Goal: Task Accomplishment & Management: Manage account settings

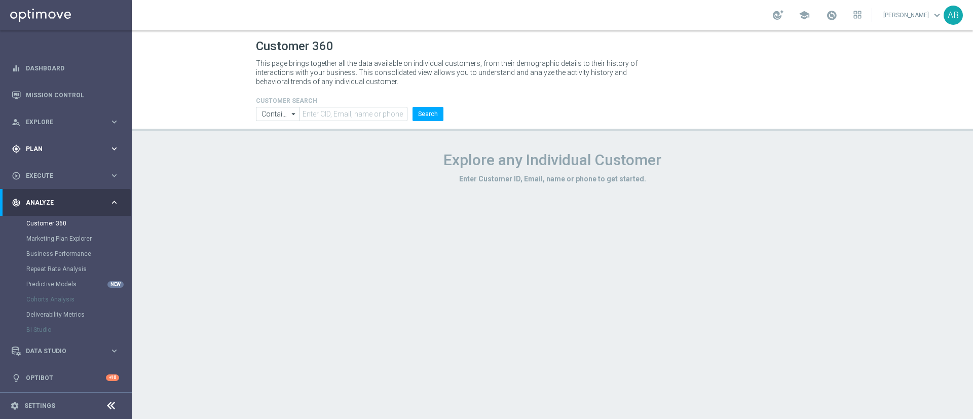
click at [83, 149] on span "Plan" at bounding box center [68, 149] width 84 height 6
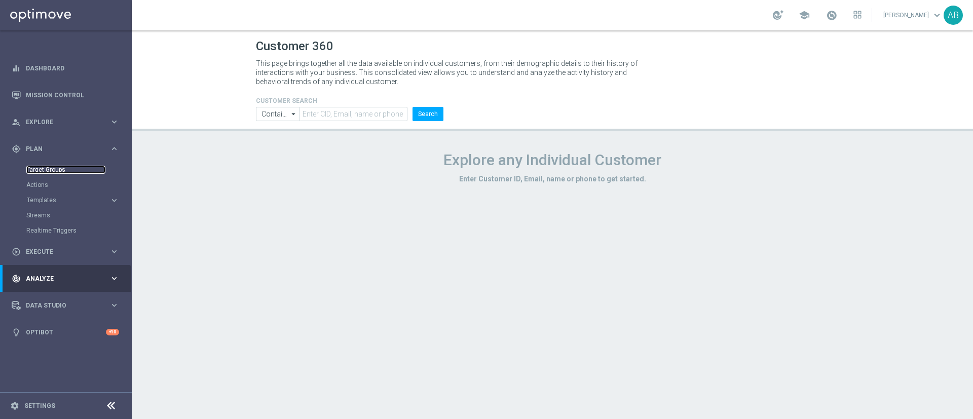
click at [67, 169] on link "Target Groups" at bounding box center [65, 170] width 79 height 8
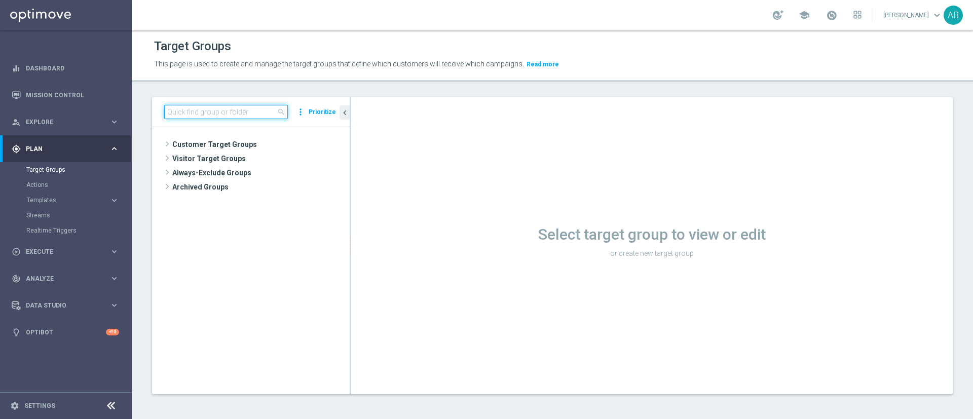
click at [232, 112] on input at bounding box center [226, 112] width 124 height 14
paste input "REACQ_ALL_TARGET_ZBR DO 200 PLN_180825"
type input "REACQ_ALL_TARGET_ZBR DO 200 PLN_180825"
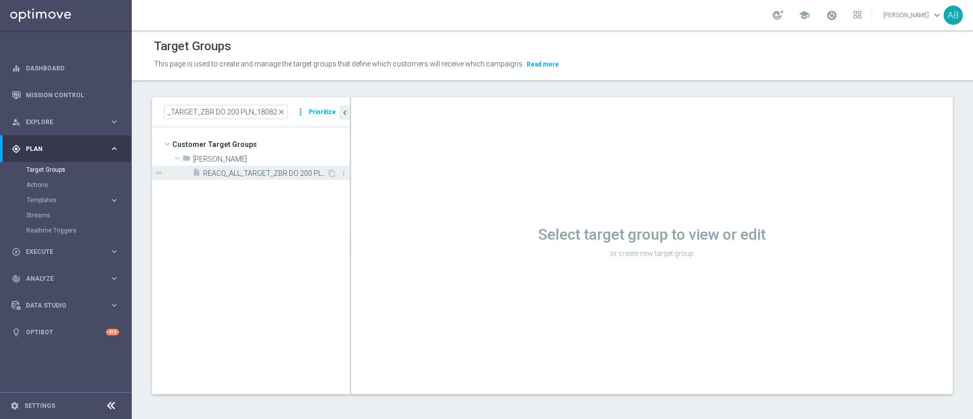
click at [240, 169] on span "REACQ_ALL_TARGET_ZBR DO 200 PLN_180825" at bounding box center [265, 173] width 124 height 9
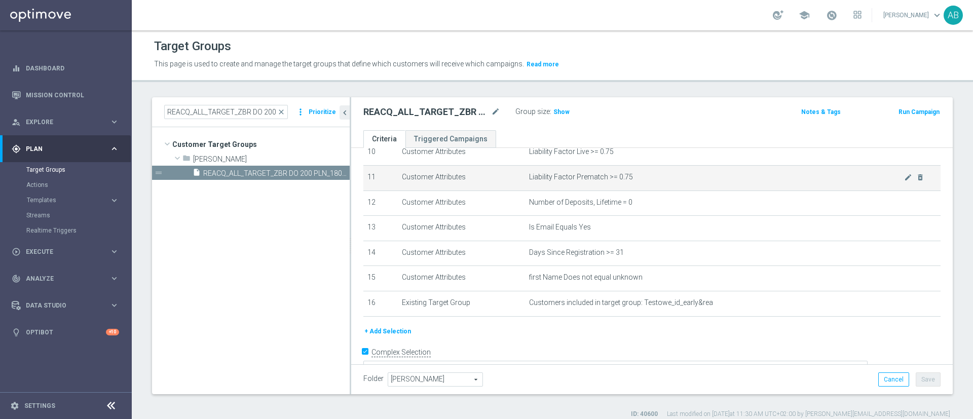
scroll to position [288, 0]
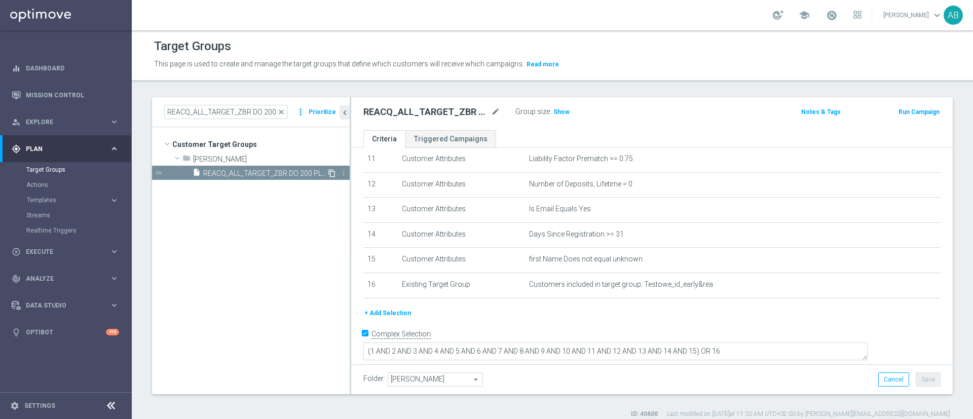
click at [331, 171] on icon "content_copy" at bounding box center [332, 173] width 8 height 8
click at [495, 107] on icon "mode_edit" at bounding box center [495, 112] width 9 height 12
click at [414, 118] on input "Copy of REACQ_ALL_TARGET_ZBR DO 200 PLN_180825" at bounding box center [431, 113] width 137 height 14
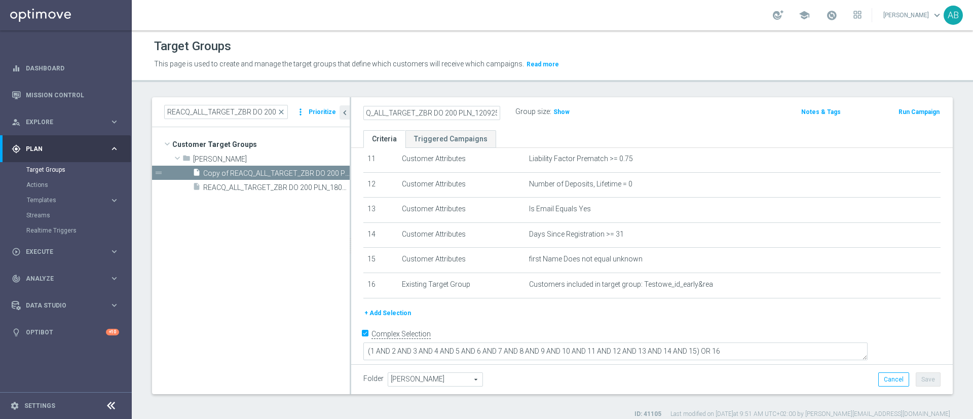
type input "REACQ_ALL_TARGET_ZBR DO 200 PLN_120925"
click at [670, 105] on div "REACQ_ALL_TARGET_ZBR DO 200 PLN_120925 Group size : Show" at bounding box center [553, 112] width 395 height 15
click at [916, 378] on button "Save" at bounding box center [928, 379] width 25 height 14
click at [0, 0] on span "Saving..." at bounding box center [0, 0] width 0 height 0
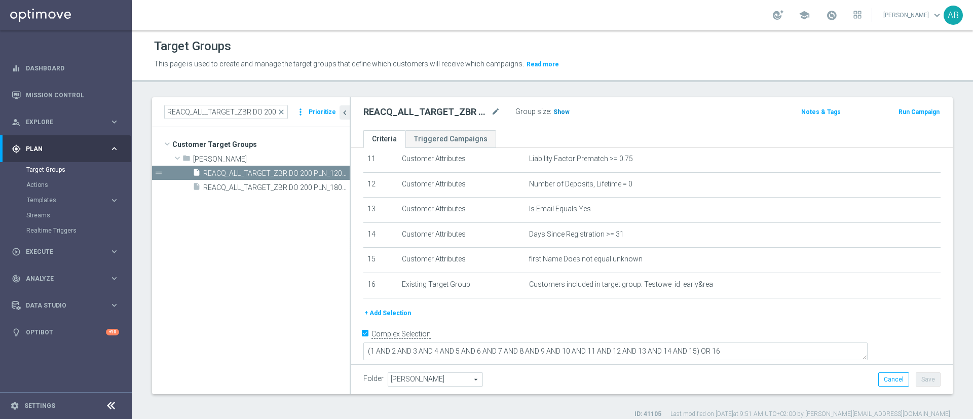
click at [565, 110] on span "Show" at bounding box center [561, 111] width 16 height 7
click at [441, 110] on h2 "REACQ_ALL_TARGET_ZBR DO 200 PLN_120925" at bounding box center [426, 112] width 126 height 12
copy div "REACQ_ALL_TARGET_ZBR DO 200 PLN_120925"
